Goal: Task Accomplishment & Management: Manage account settings

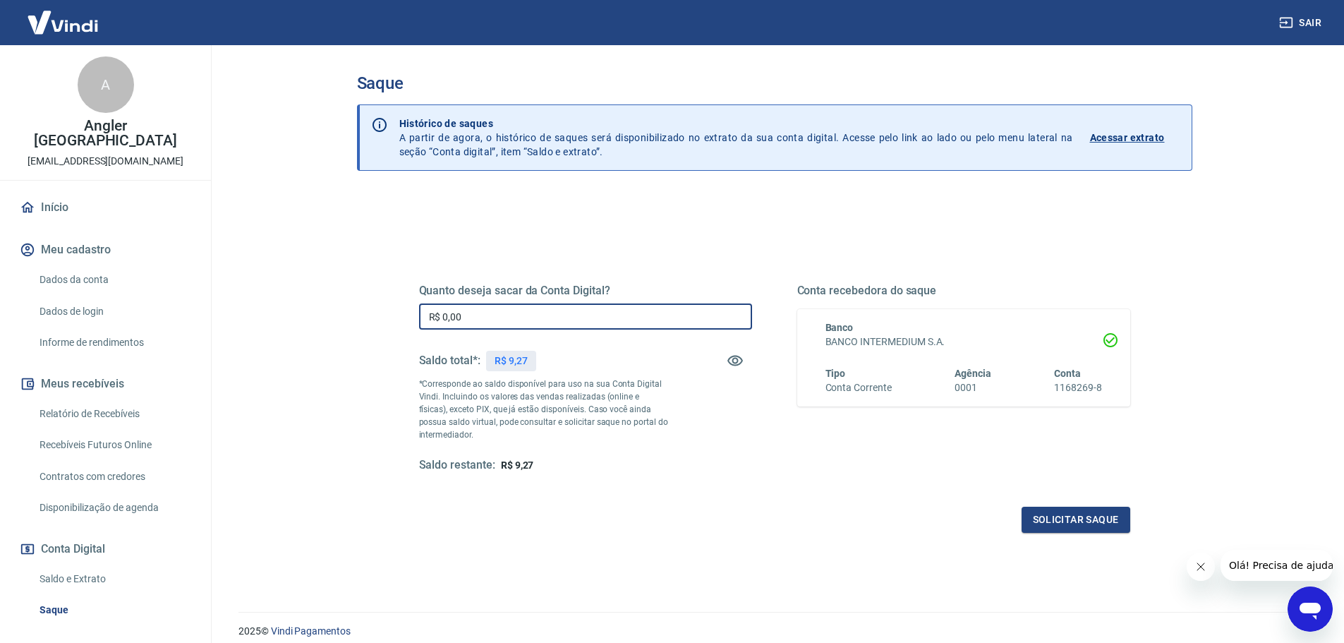
click at [493, 315] on input "R$ 0,00" at bounding box center [585, 316] width 333 height 26
click at [54, 193] on link "Início" at bounding box center [105, 207] width 177 height 31
